Goal: Transaction & Acquisition: Book appointment/travel/reservation

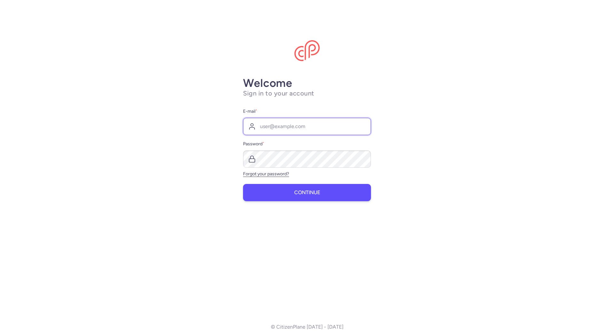
type input "[EMAIL_ADDRESS][DOMAIN_NAME]"
click at [300, 195] on span "Continue" at bounding box center [307, 193] width 26 height 6
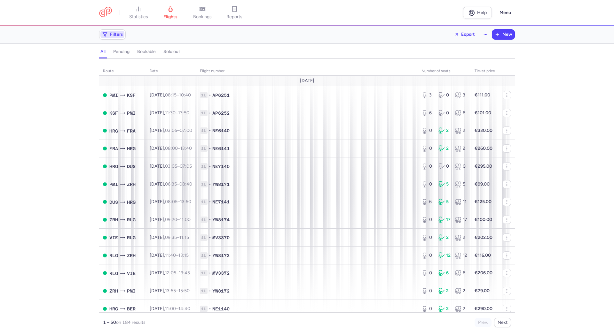
click at [118, 34] on span "Filters" at bounding box center [116, 34] width 13 height 5
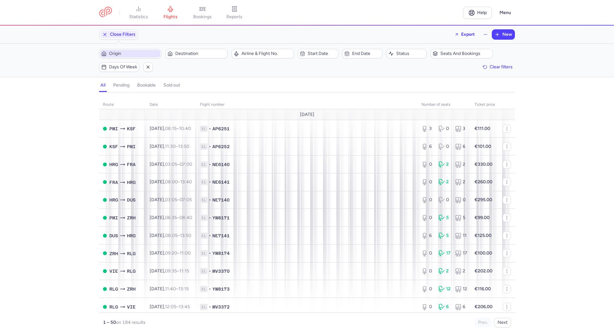
click at [119, 54] on span "Origin" at bounding box center [134, 53] width 50 height 5
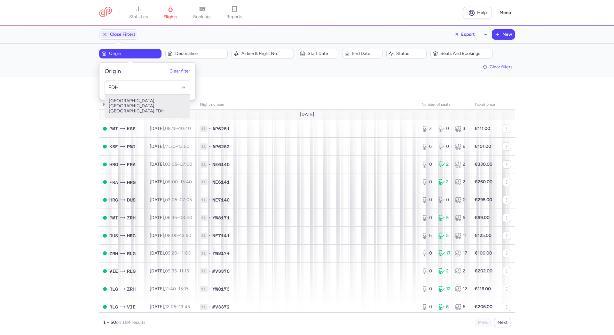
click at [124, 106] on span "[GEOGRAPHIC_DATA], [GEOGRAPHIC_DATA], [GEOGRAPHIC_DATA] FDH" at bounding box center [147, 106] width 85 height 23
type input "FDH"
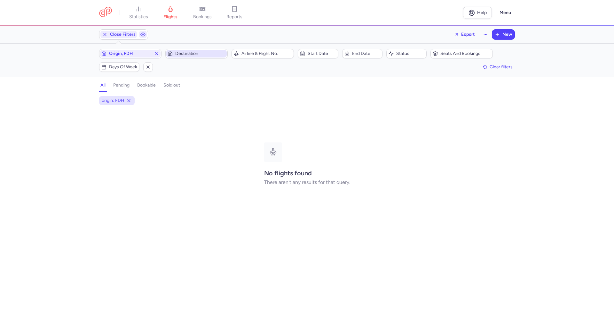
click at [178, 53] on span "Destination" at bounding box center [200, 53] width 50 height 5
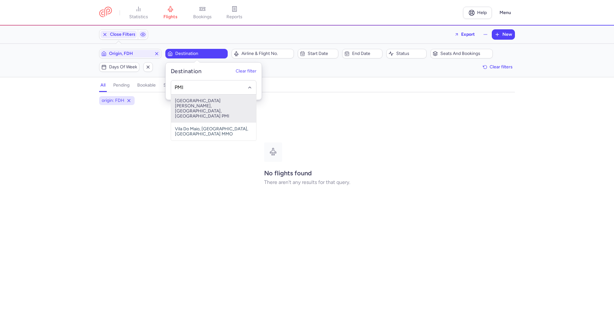
click at [186, 103] on span "[GEOGRAPHIC_DATA][PERSON_NAME], [GEOGRAPHIC_DATA], [GEOGRAPHIC_DATA] PMI" at bounding box center [213, 109] width 85 height 28
type input "PMI"
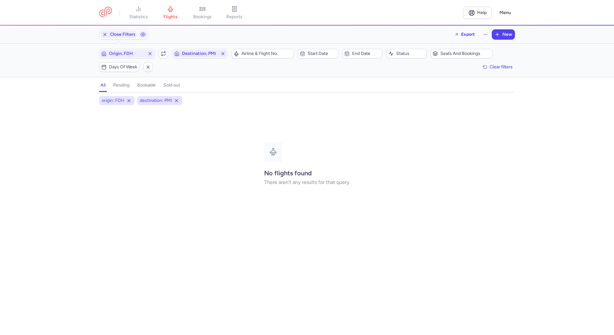
click at [172, 49] on button "Destination, PMI" at bounding box center [200, 54] width 56 height 10
click at [334, 120] on div "No flights found There aren't any results for that query." at bounding box center [306, 164] width 415 height 110
drag, startPoint x: 119, startPoint y: 85, endPoint x: 128, endPoint y: 85, distance: 9.0
click at [119, 85] on h4 "pending" at bounding box center [121, 85] width 16 height 6
click at [146, 87] on h4 "bookable" at bounding box center [146, 85] width 19 height 6
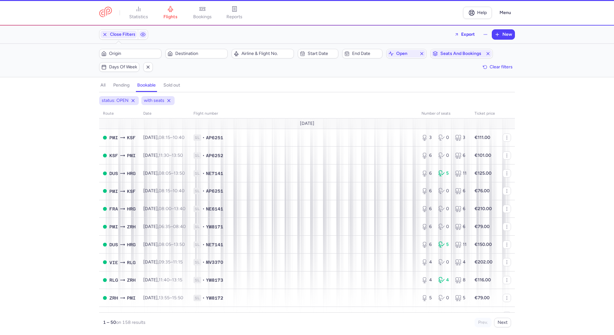
click at [171, 84] on h4 "sold out" at bounding box center [171, 85] width 17 height 6
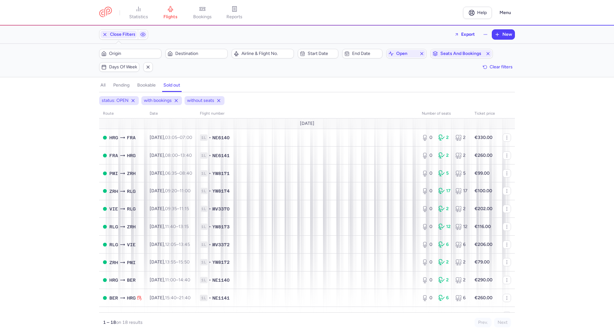
click at [147, 86] on h4 "bookable" at bounding box center [146, 85] width 19 height 6
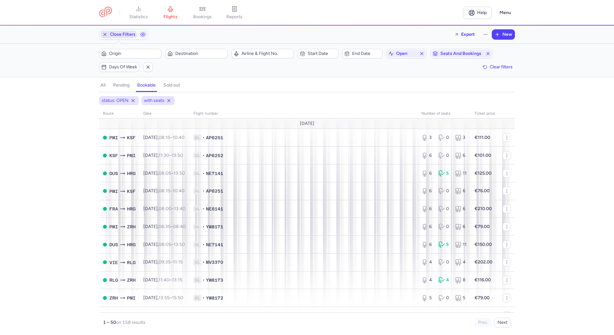
click at [104, 34] on icon "button" at bounding box center [104, 34] width 5 height 5
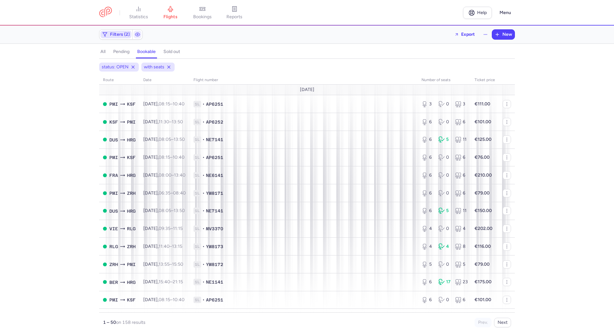
click at [120, 35] on span "Filters (2)" at bounding box center [120, 34] width 20 height 5
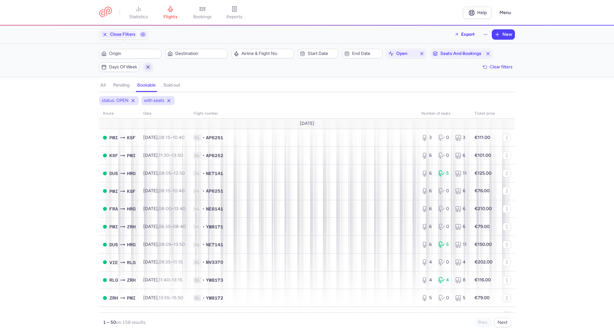
click at [145, 67] on span "button" at bounding box center [148, 67] width 8 height 8
